Goal: Information Seeking & Learning: Learn about a topic

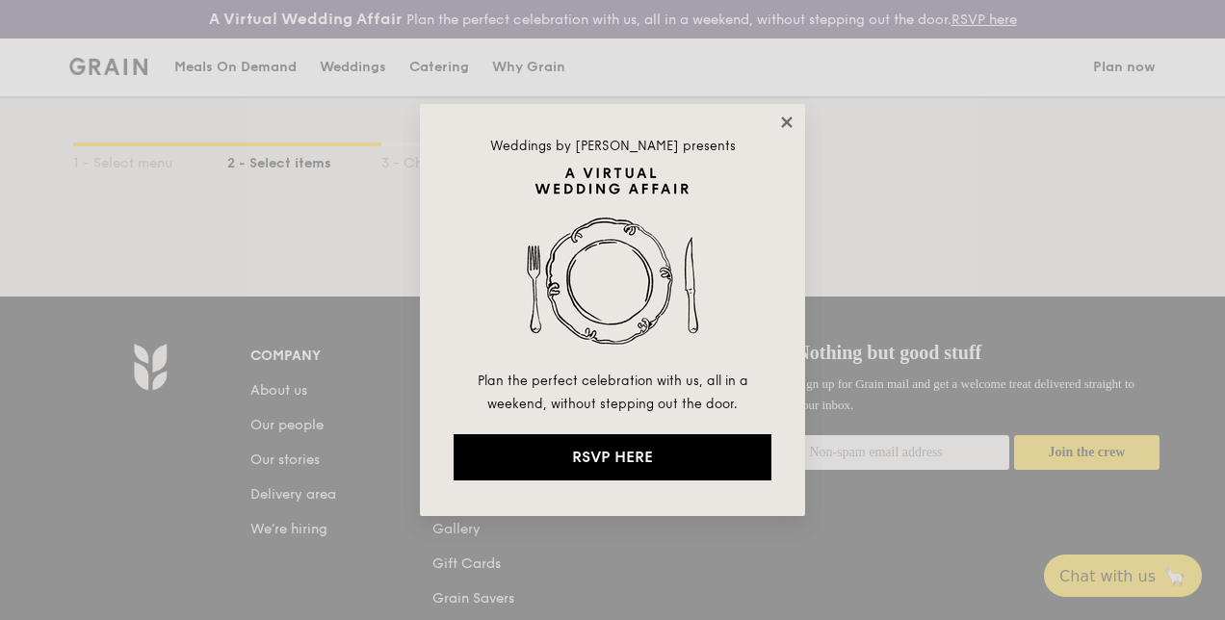
click at [780, 114] on icon at bounding box center [786, 122] width 17 height 17
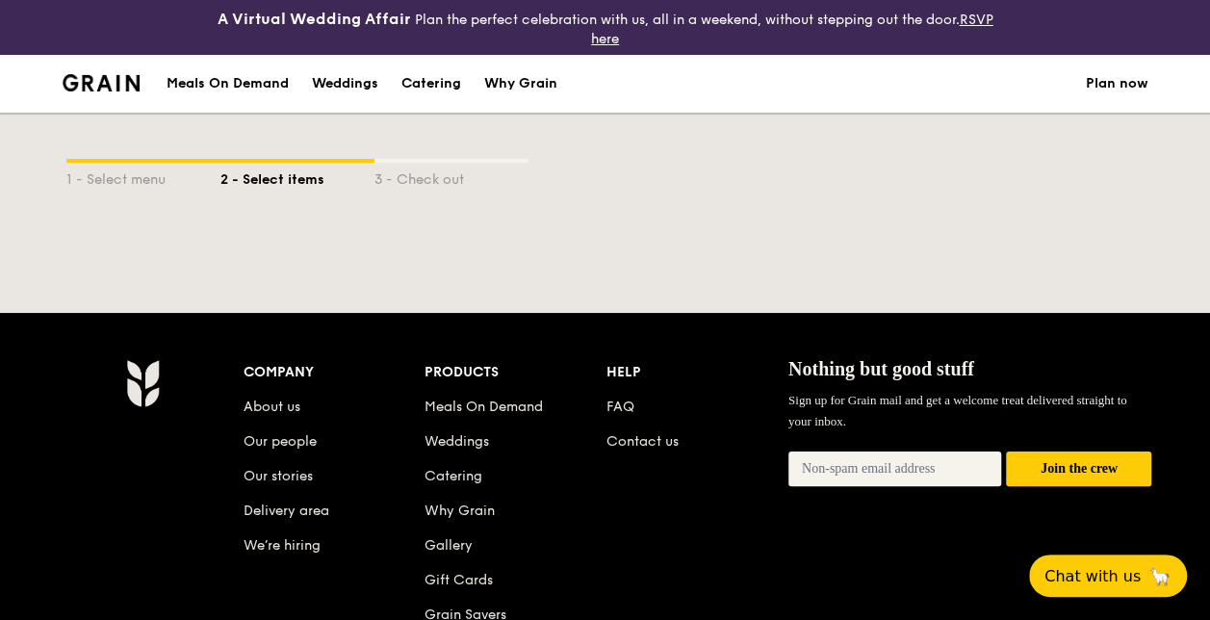
click at [253, 173] on div "2 - Select items" at bounding box center [297, 176] width 154 height 27
click at [123, 167] on div "1 - Select menu" at bounding box center [143, 176] width 154 height 27
select select
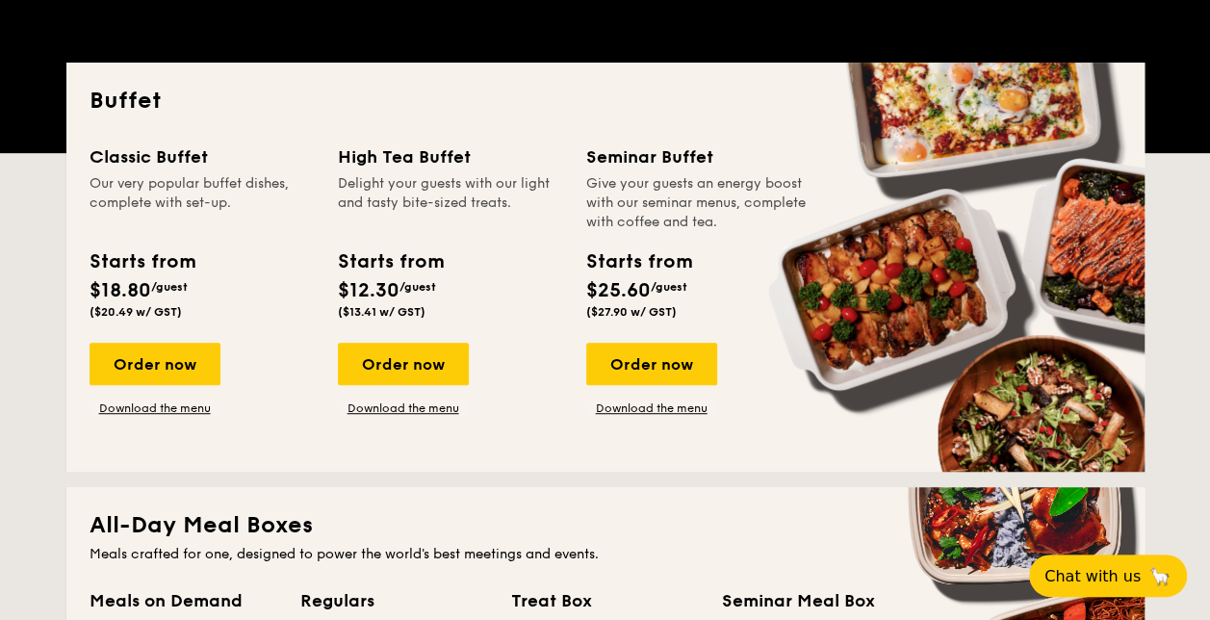
scroll to position [440, 0]
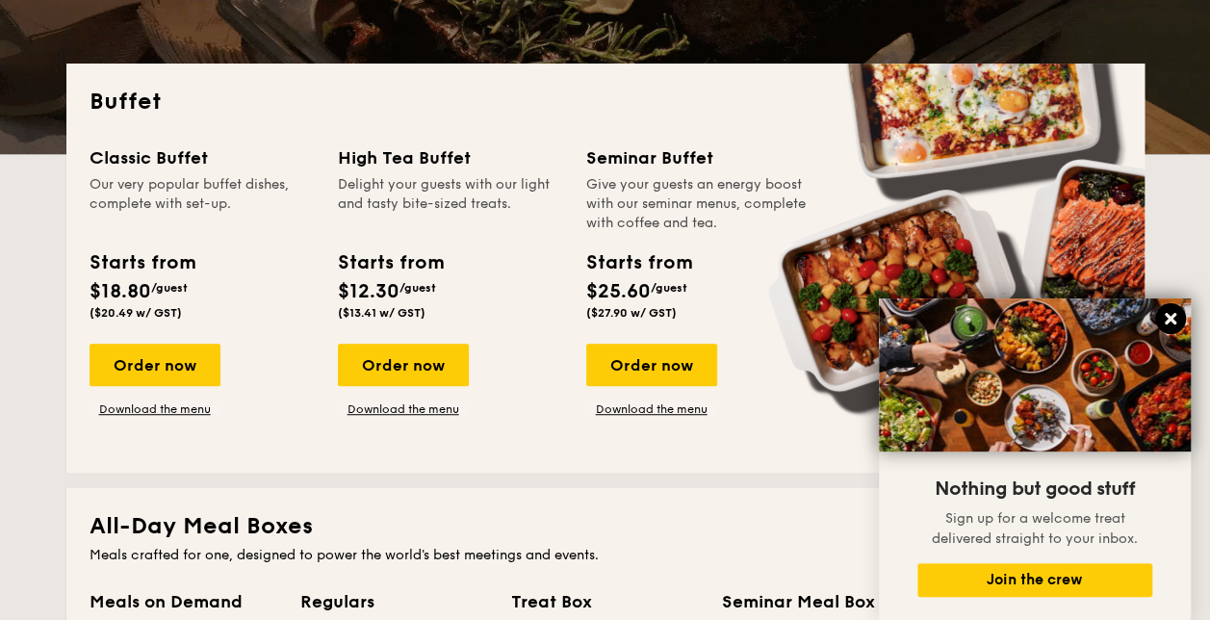
click at [1182, 316] on button at bounding box center [1170, 318] width 31 height 31
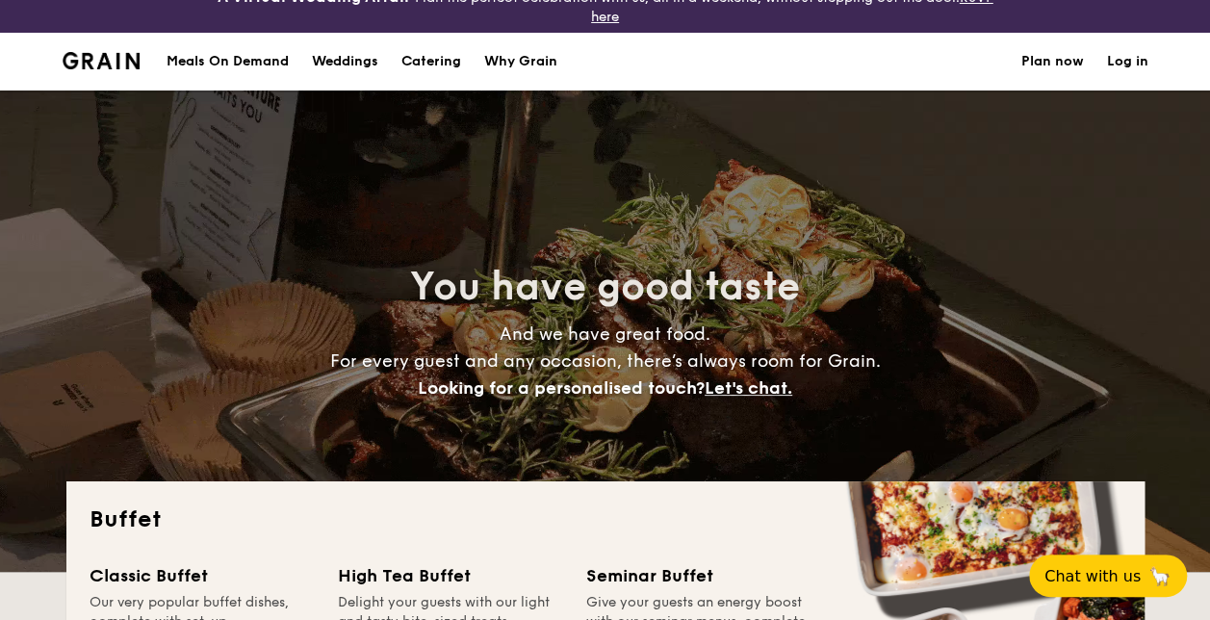
scroll to position [0, 0]
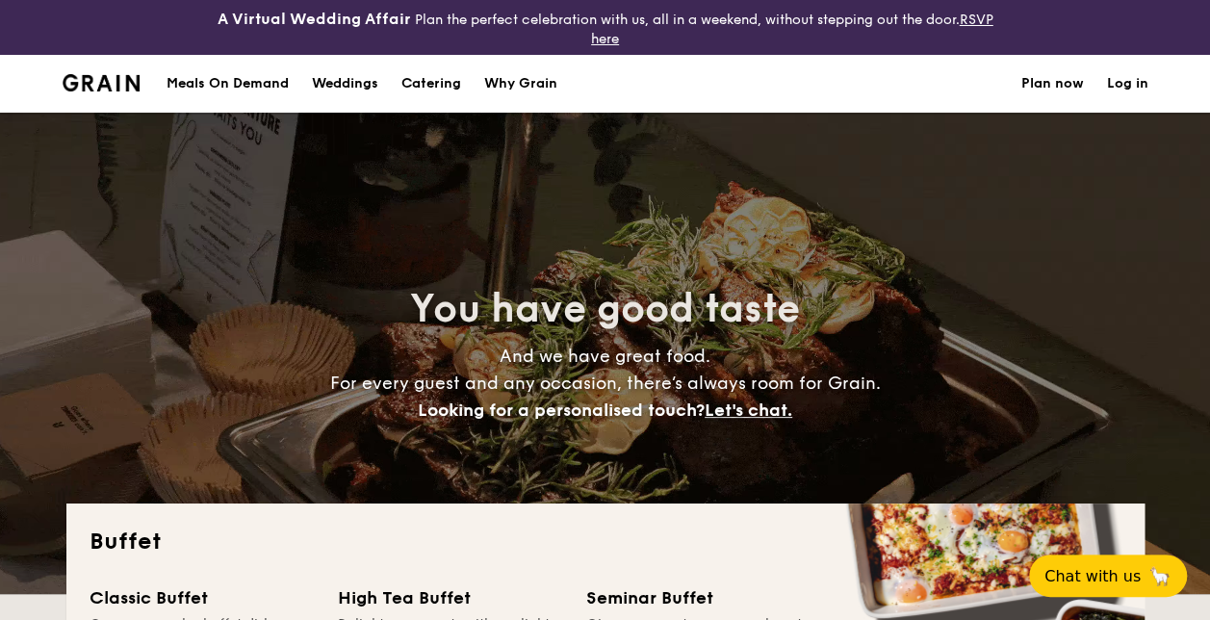
click at [356, 77] on div "Weddings" at bounding box center [345, 84] width 66 height 58
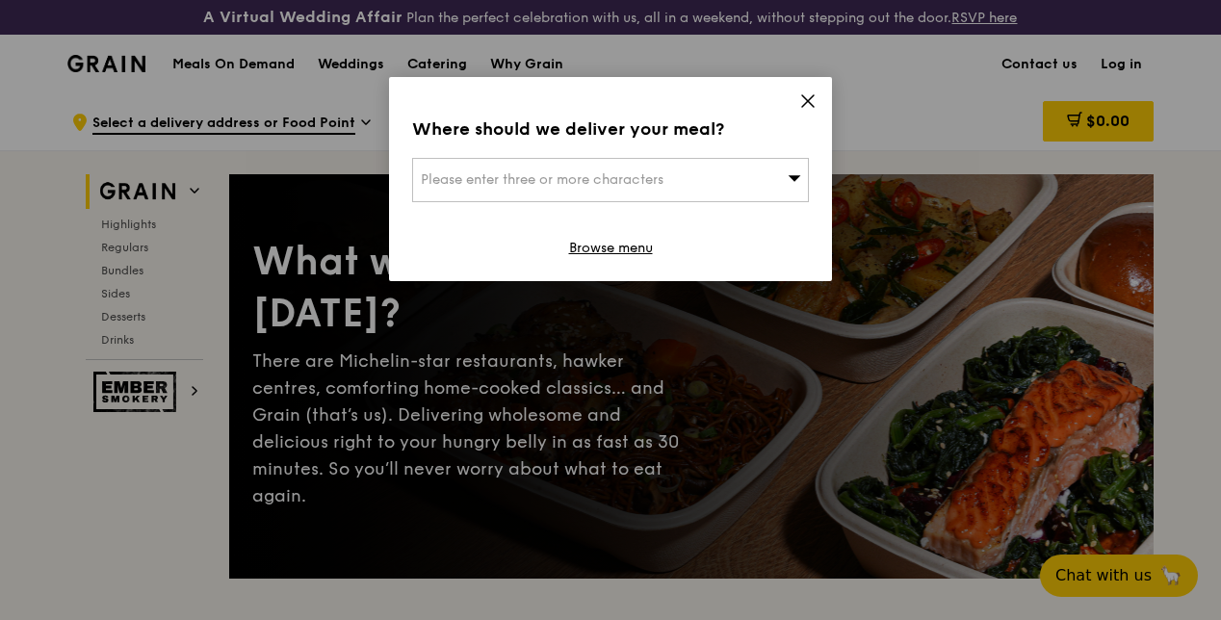
click at [813, 103] on icon at bounding box center [807, 100] width 17 height 17
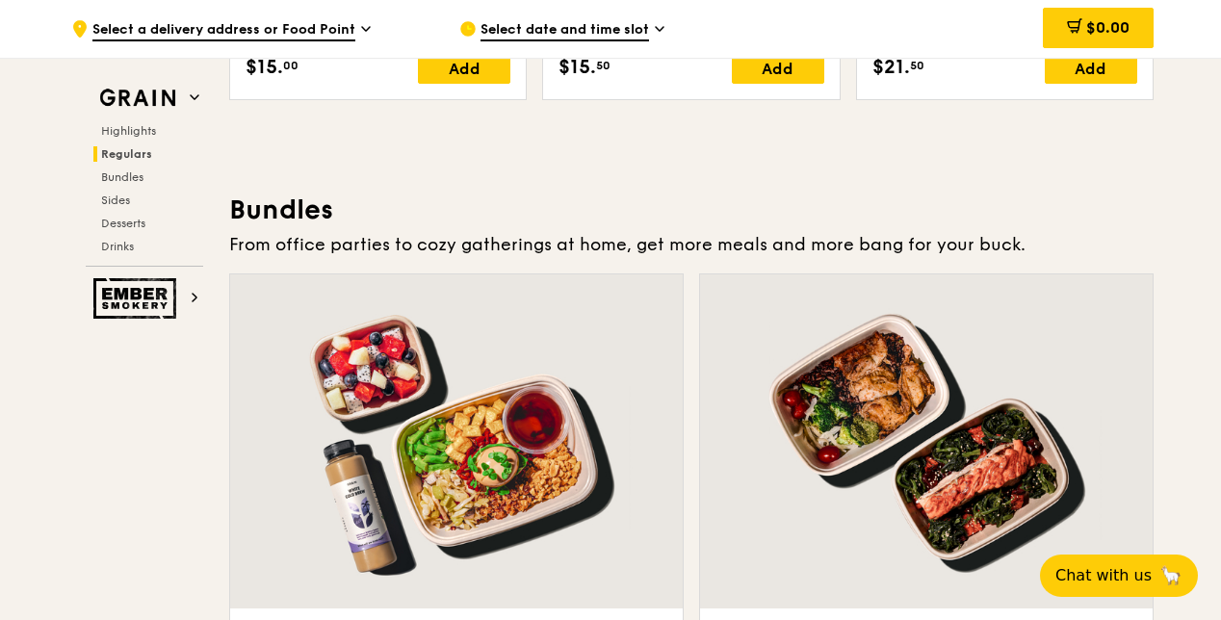
scroll to position [2707, 0]
